Goal: Task Accomplishment & Management: Manage account settings

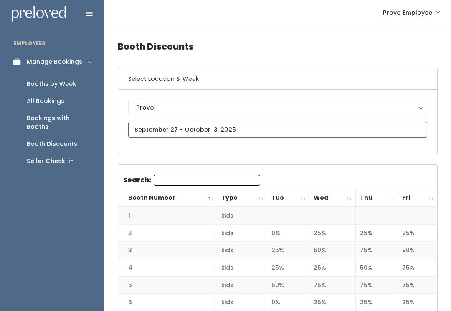
click at [266, 127] on input "text" at bounding box center [277, 130] width 299 height 16
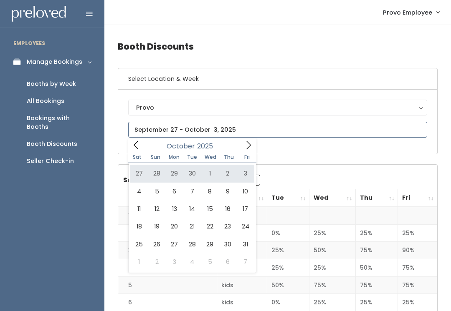
type input "September 27 to October 3"
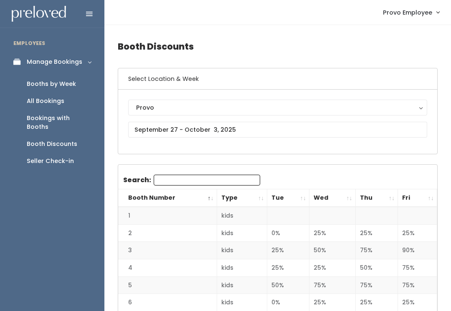
click at [66, 82] on div "Booths by Week" at bounding box center [51, 84] width 49 height 9
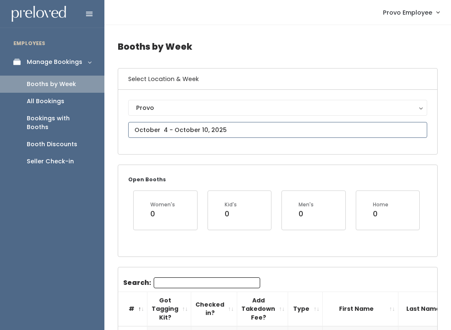
click at [274, 123] on input "text" at bounding box center [277, 130] width 299 height 16
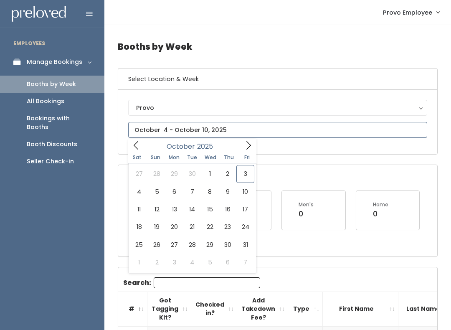
type input "September 27 to October 3"
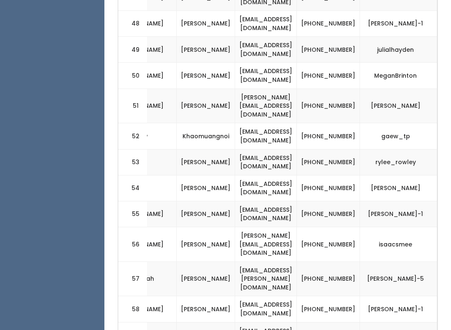
scroll to position [1572, 0]
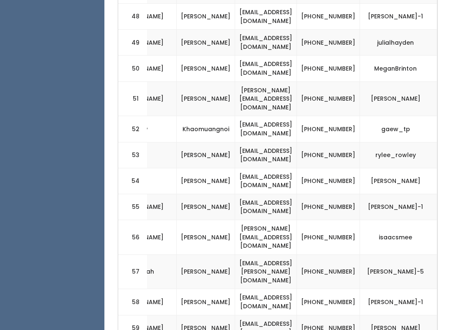
click at [325, 315] on td "[PHONE_NUMBER]" at bounding box center [328, 328] width 63 height 26
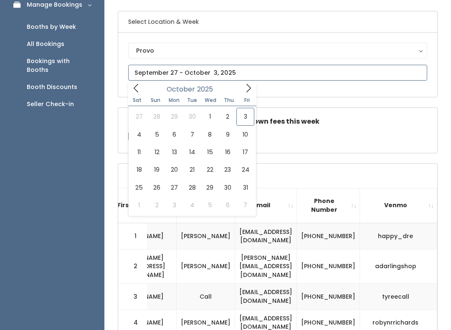
scroll to position [57, 0]
type input "[DATE] to [DATE]"
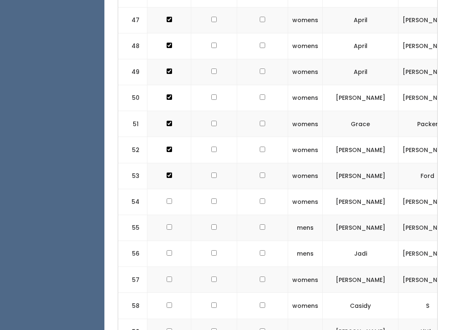
click at [169, 303] on input "checkbox" at bounding box center [168, 305] width 5 height 5
checkbox input "true"
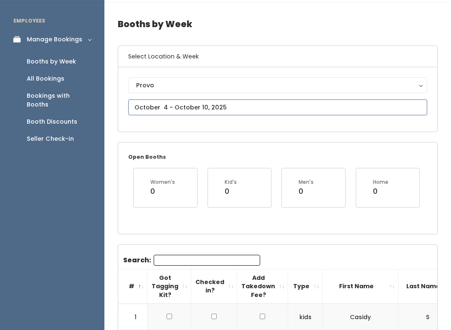
click at [308, 107] on input "text" at bounding box center [277, 108] width 299 height 16
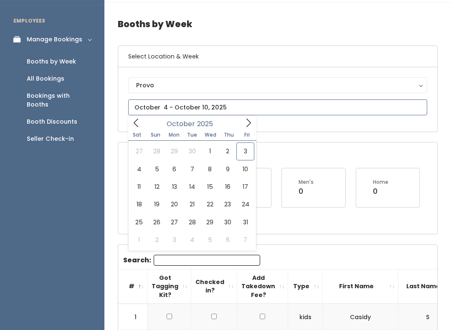
scroll to position [23, 0]
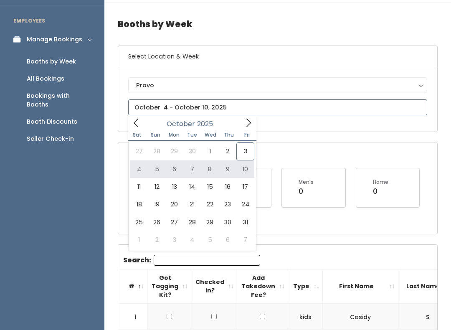
type input "October 4 to October 10"
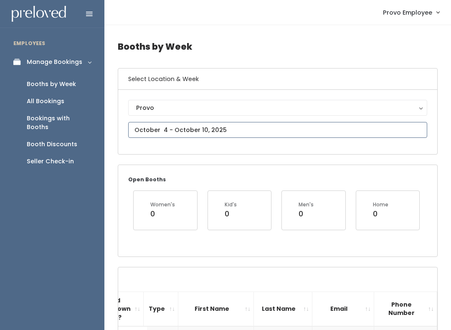
click at [232, 126] on input "text" at bounding box center [277, 130] width 299 height 16
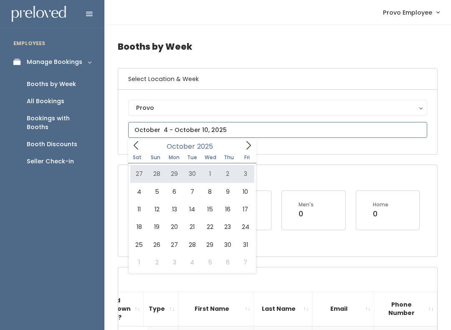
type input "September 27 to October 3"
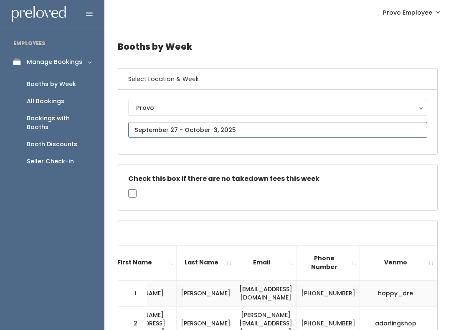
click at [229, 124] on input "text" at bounding box center [277, 130] width 299 height 16
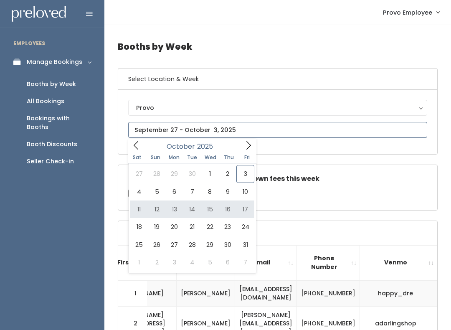
type input "October 11 to October 17"
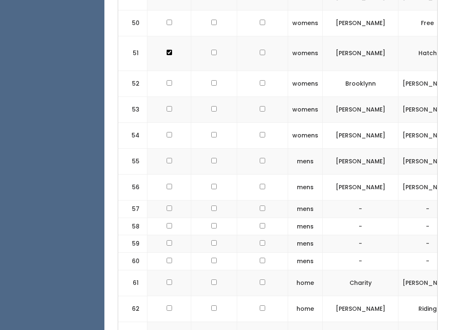
click at [168, 184] on input "checkbox" at bounding box center [168, 186] width 5 height 5
checkbox input "true"
